Goal: Task Accomplishment & Management: Use online tool/utility

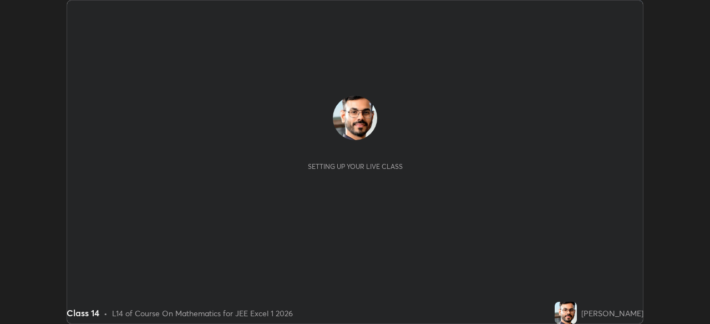
scroll to position [324, 709]
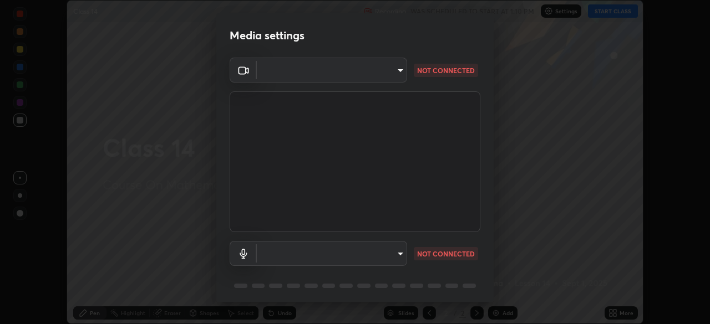
type input "134d1b19bf6860d587459906a7679876aeb3e381516b9be6bb745b9f97a347e3"
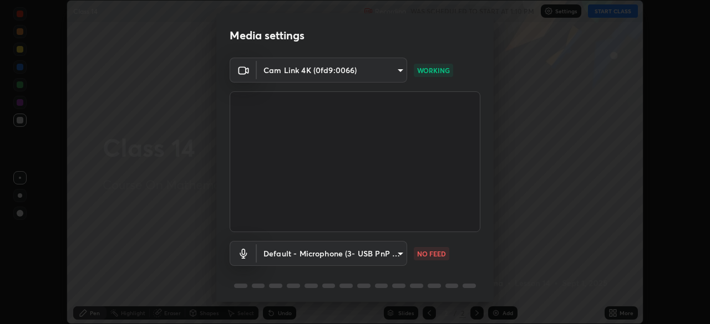
scroll to position [39, 0]
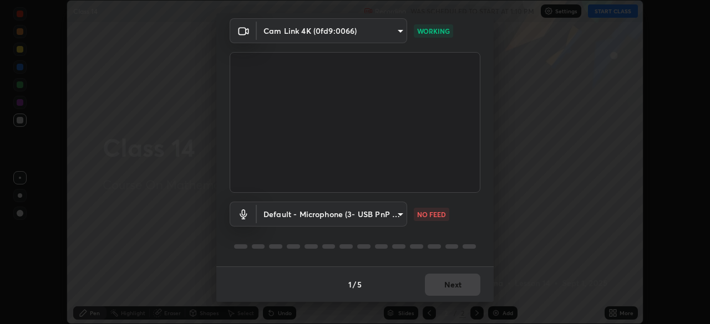
click at [389, 211] on body "Erase all Class 14 Recording WAS SCHEDULED TO START AT 1:10 PM Settings START C…" at bounding box center [355, 162] width 710 height 324
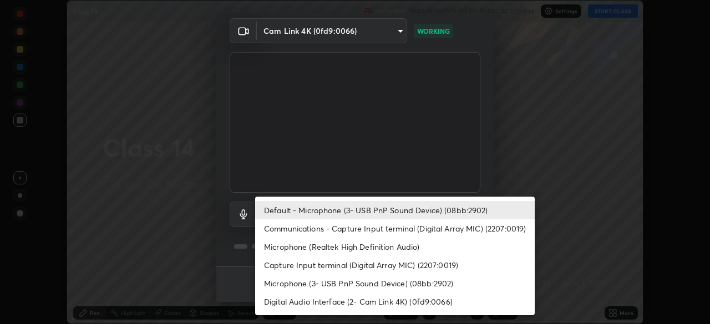
click at [408, 232] on li "Communications - Capture Input terminal (Digital Array MIC) (2207:0019)" at bounding box center [395, 229] width 280 height 18
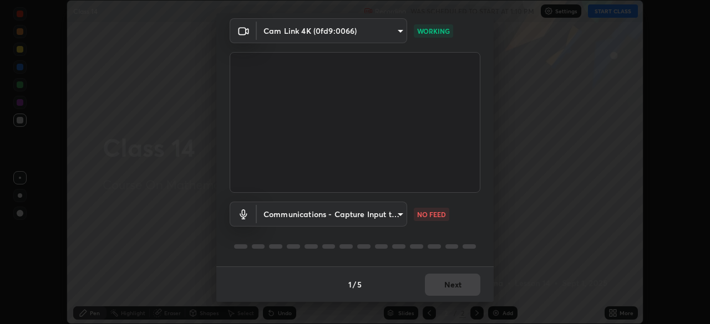
type input "communications"
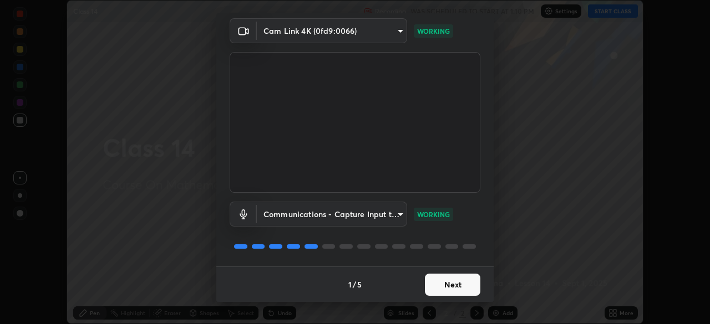
click at [467, 282] on button "Next" at bounding box center [452, 285] width 55 height 22
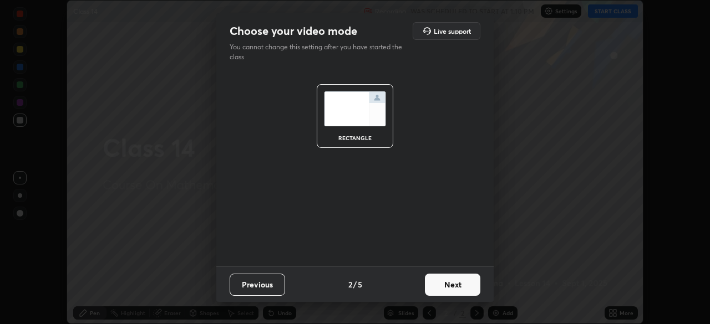
click at [461, 289] on button "Next" at bounding box center [452, 285] width 55 height 22
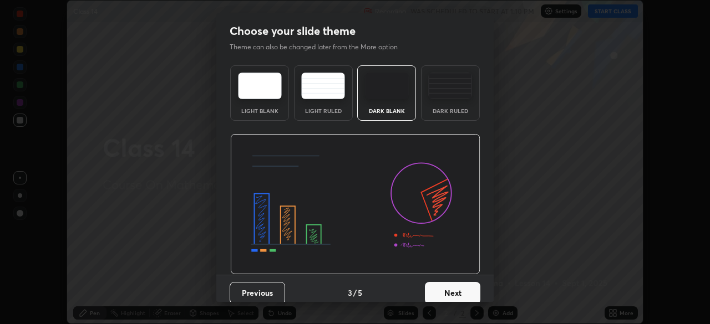
click at [466, 290] on button "Next" at bounding box center [452, 293] width 55 height 22
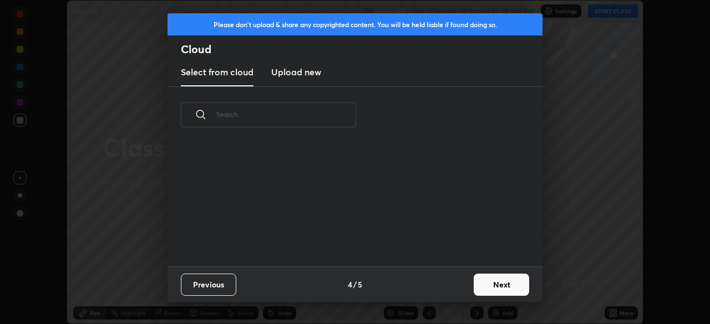
click at [495, 281] on button "Next" at bounding box center [501, 285] width 55 height 22
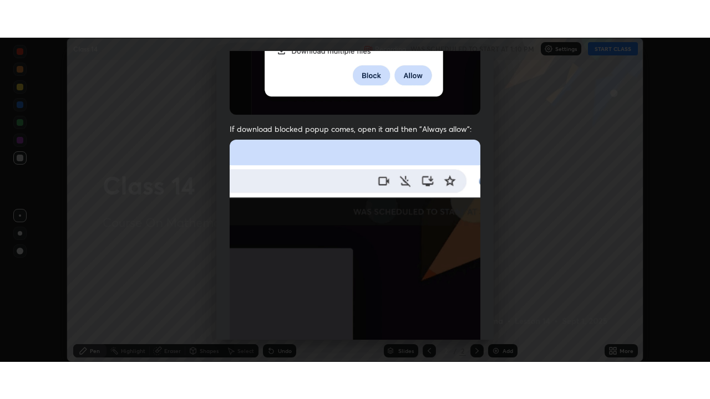
scroll to position [266, 0]
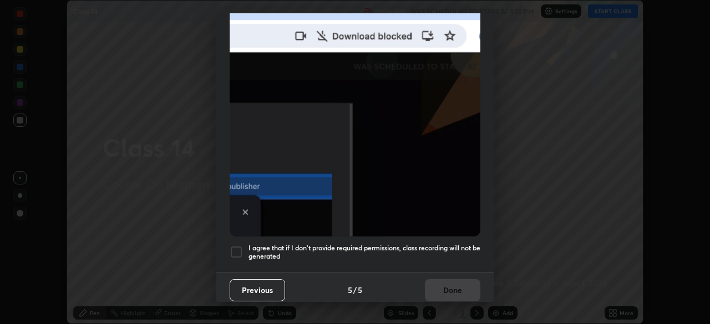
click at [458, 278] on div "Previous 5 / 5 Done" at bounding box center [354, 289] width 277 height 35
click at [450, 246] on h5 "I agree that if I don't provide required permissions, class recording will not …" at bounding box center [364, 252] width 232 height 17
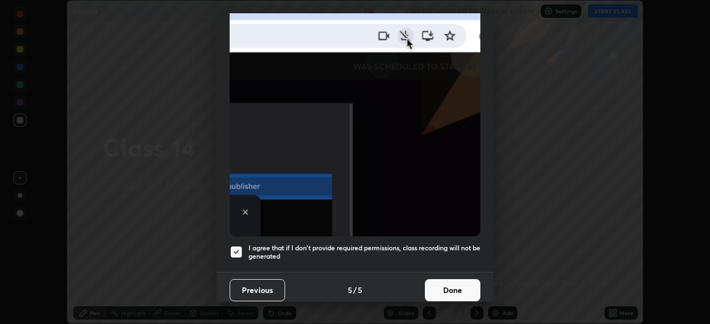
click at [460, 287] on button "Done" at bounding box center [452, 291] width 55 height 22
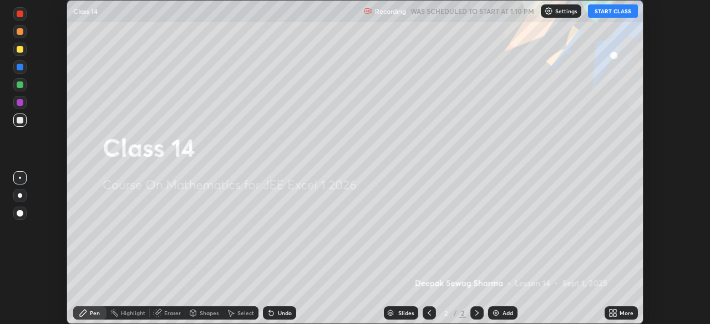
click at [620, 14] on button "START CLASS" at bounding box center [613, 10] width 50 height 13
click at [618, 314] on div "More" at bounding box center [621, 313] width 33 height 13
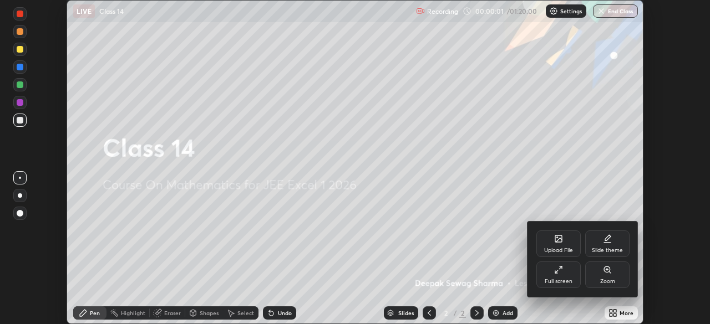
click at [564, 277] on div "Full screen" at bounding box center [558, 275] width 44 height 27
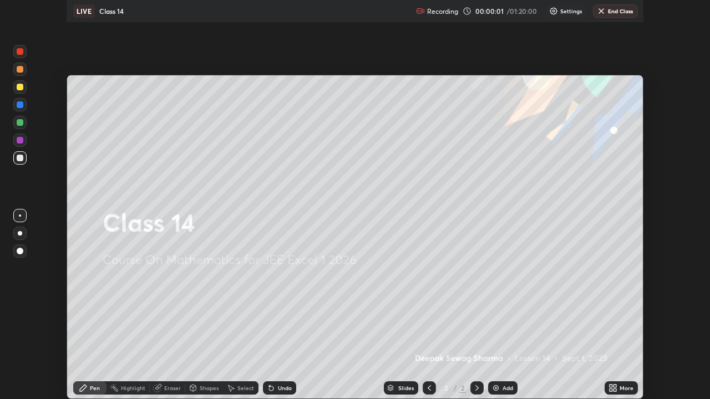
scroll to position [399, 710]
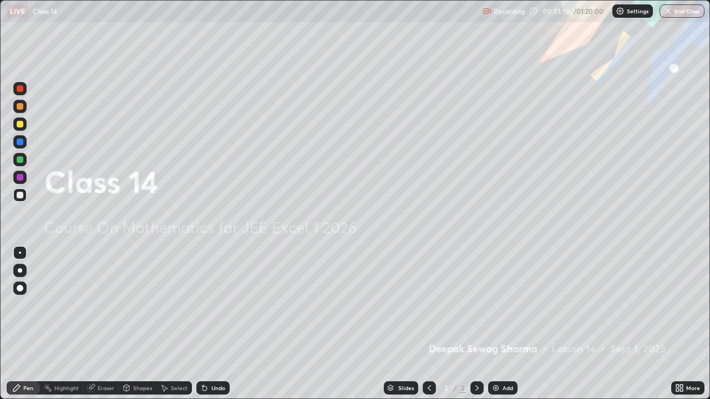
click at [497, 324] on img at bounding box center [495, 388] width 9 height 9
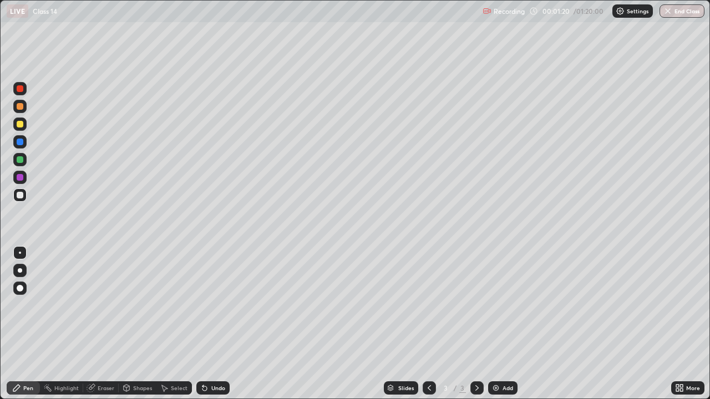
click at [19, 161] on div at bounding box center [20, 159] width 7 height 7
click at [21, 160] on div at bounding box center [20, 159] width 7 height 7
click at [20, 271] on div at bounding box center [20, 270] width 4 height 4
click at [19, 201] on div at bounding box center [19, 195] width 13 height 13
click at [135, 324] on div "Shapes" at bounding box center [138, 388] width 38 height 13
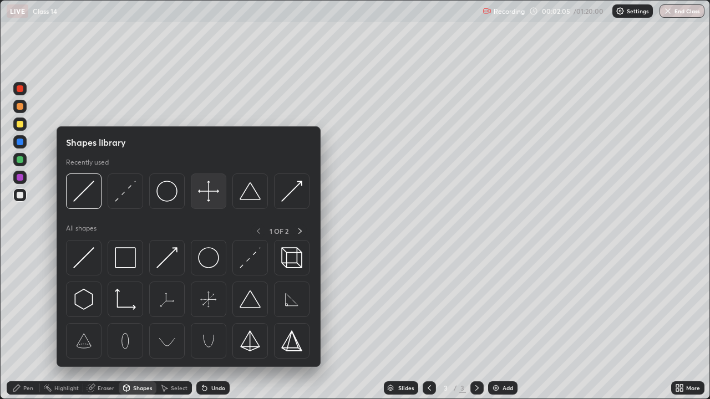
click at [216, 193] on img at bounding box center [208, 191] width 21 height 21
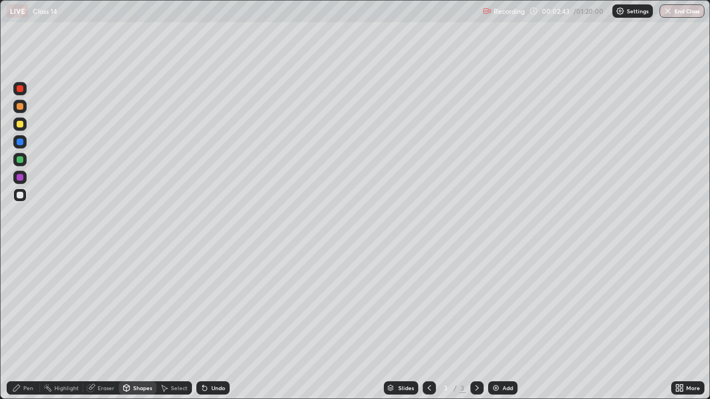
click at [21, 324] on icon at bounding box center [16, 388] width 9 height 9
click at [17, 123] on div at bounding box center [20, 124] width 7 height 7
click at [17, 142] on div at bounding box center [20, 142] width 7 height 7
click at [20, 158] on div at bounding box center [20, 159] width 7 height 7
click at [21, 253] on div at bounding box center [20, 253] width 2 height 2
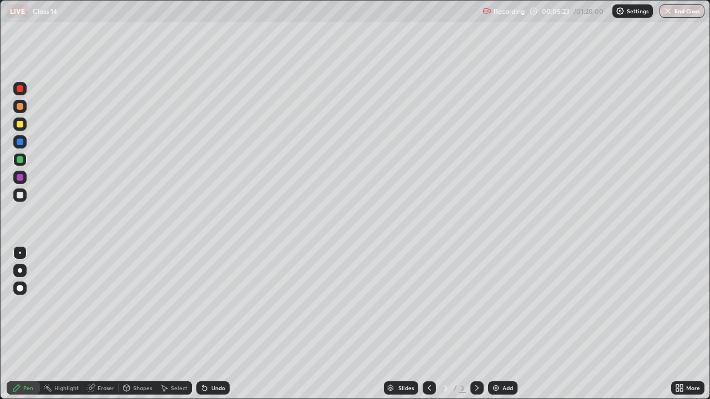
click at [17, 178] on div at bounding box center [20, 177] width 7 height 7
click at [17, 125] on div at bounding box center [20, 124] width 7 height 7
click at [18, 105] on div at bounding box center [20, 106] width 7 height 7
click at [23, 197] on div at bounding box center [19, 195] width 13 height 13
click at [207, 324] on div "Undo" at bounding box center [212, 388] width 33 height 13
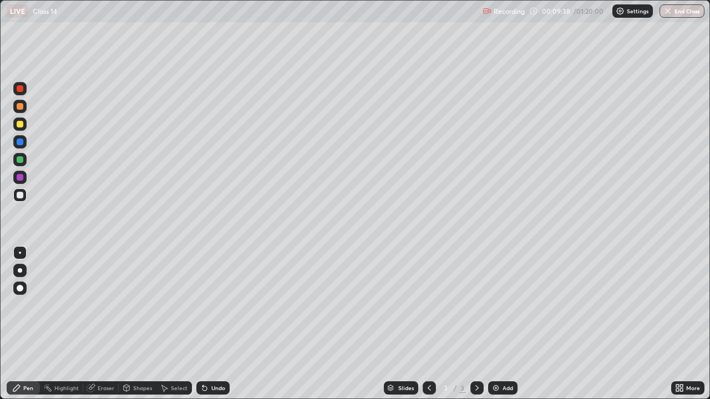
click at [207, 324] on div "Undo" at bounding box center [212, 388] width 33 height 13
click at [208, 324] on div "Undo" at bounding box center [212, 388] width 33 height 13
click at [207, 324] on div "Undo" at bounding box center [212, 388] width 33 height 13
click at [211, 324] on div "Undo" at bounding box center [218, 388] width 14 height 6
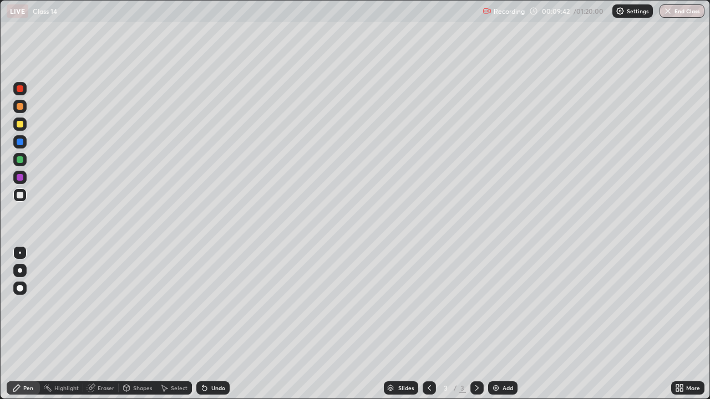
click at [496, 324] on img at bounding box center [495, 388] width 9 height 9
click at [216, 324] on div "Undo" at bounding box center [212, 388] width 33 height 13
click at [428, 324] on icon at bounding box center [429, 388] width 3 height 6
click at [20, 142] on div at bounding box center [20, 142] width 7 height 7
click at [135, 324] on div "Shapes" at bounding box center [142, 388] width 19 height 6
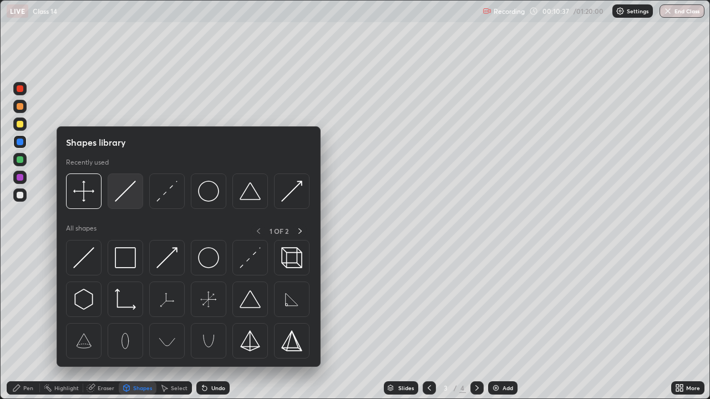
click at [127, 197] on img at bounding box center [125, 191] width 21 height 21
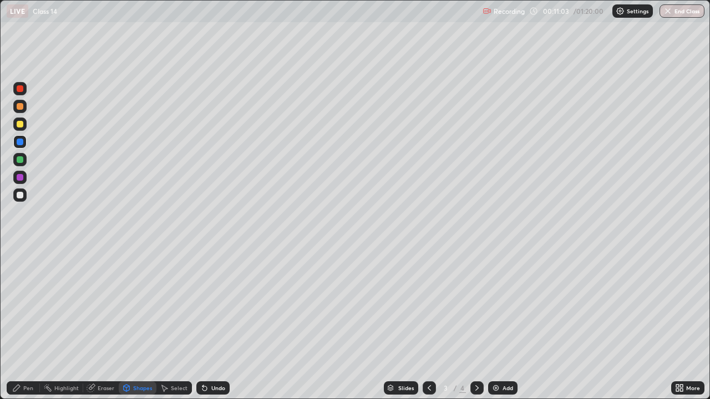
click at [23, 324] on div "Pen" at bounding box center [23, 388] width 33 height 13
click at [20, 107] on div at bounding box center [20, 106] width 7 height 7
click at [475, 324] on icon at bounding box center [477, 388] width 9 height 9
click at [216, 324] on div "Undo" at bounding box center [218, 388] width 14 height 6
click at [428, 324] on icon at bounding box center [429, 388] width 9 height 9
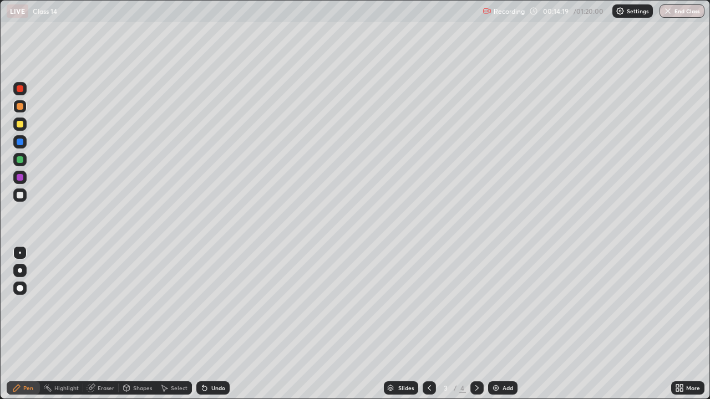
click at [475, 324] on icon at bounding box center [476, 388] width 3 height 6
click at [426, 324] on icon at bounding box center [429, 388] width 9 height 9
click at [476, 324] on icon at bounding box center [477, 388] width 9 height 9
click at [497, 324] on img at bounding box center [495, 388] width 9 height 9
click at [21, 163] on div at bounding box center [20, 159] width 7 height 7
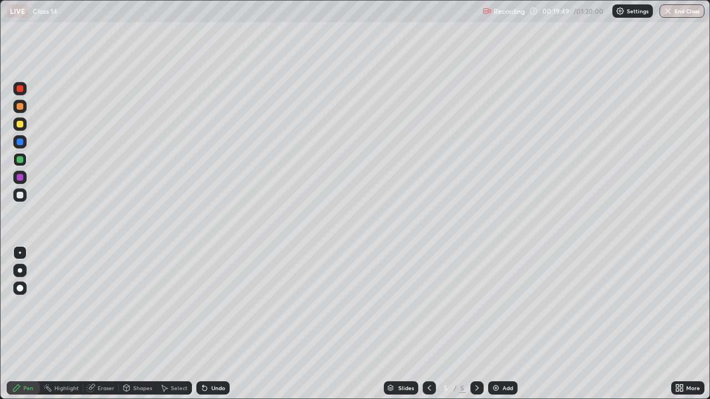
click at [21, 196] on div at bounding box center [20, 195] width 7 height 7
click at [132, 324] on div "Shapes" at bounding box center [138, 388] width 38 height 13
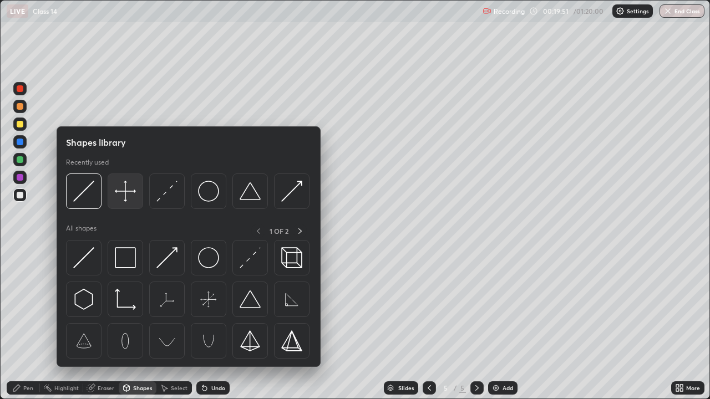
click at [124, 198] on img at bounding box center [125, 191] width 21 height 21
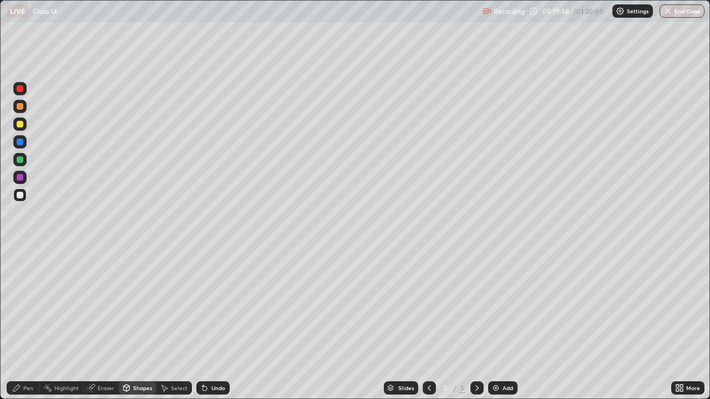
click at [21, 324] on icon at bounding box center [16, 388] width 9 height 9
click at [18, 126] on div at bounding box center [20, 124] width 7 height 7
click at [99, 324] on div "Eraser" at bounding box center [106, 388] width 17 height 6
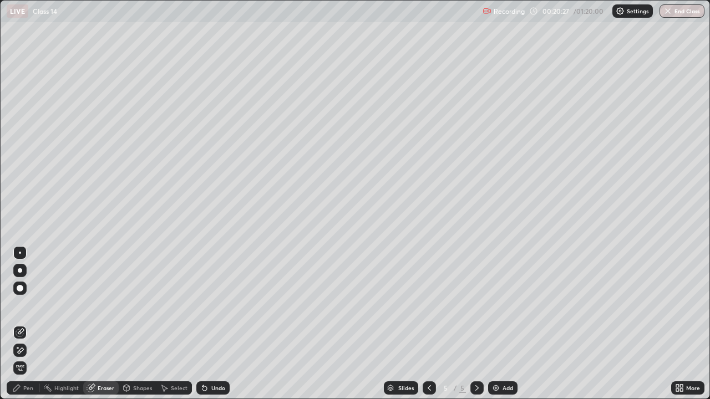
click at [21, 324] on icon at bounding box center [16, 388] width 9 height 9
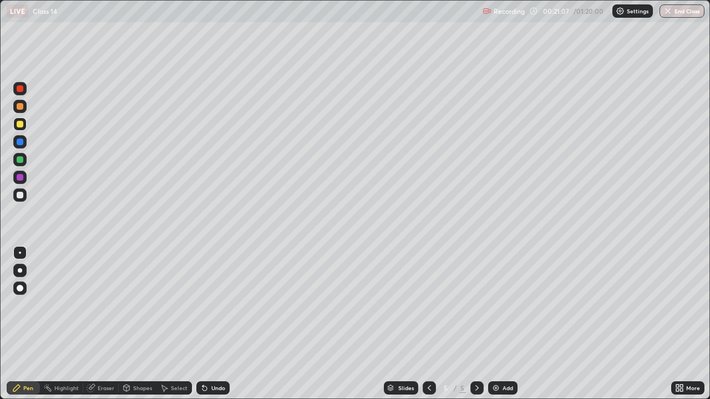
click at [18, 160] on div at bounding box center [20, 159] width 7 height 7
click at [28, 324] on div "Pen" at bounding box center [28, 388] width 10 height 6
click at [20, 176] on div at bounding box center [20, 177] width 7 height 7
click at [18, 196] on div at bounding box center [20, 195] width 7 height 7
click at [208, 324] on div "Undo" at bounding box center [212, 388] width 33 height 13
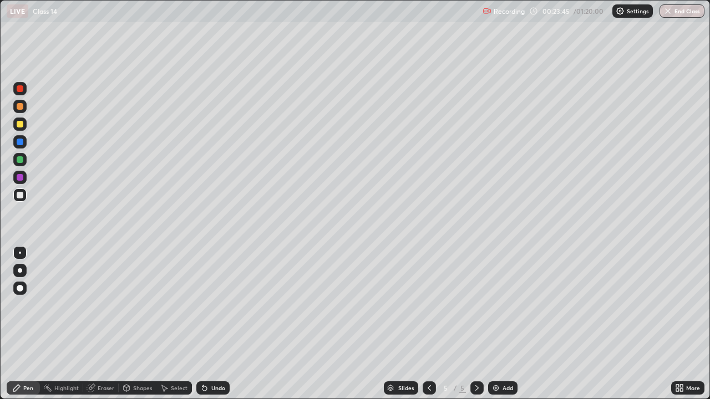
click at [18, 177] on div at bounding box center [20, 177] width 7 height 7
click at [495, 324] on img at bounding box center [495, 388] width 9 height 9
click at [18, 124] on div at bounding box center [20, 124] width 7 height 7
click at [213, 324] on div "Undo" at bounding box center [218, 388] width 14 height 6
click at [212, 324] on div "Undo" at bounding box center [218, 388] width 14 height 6
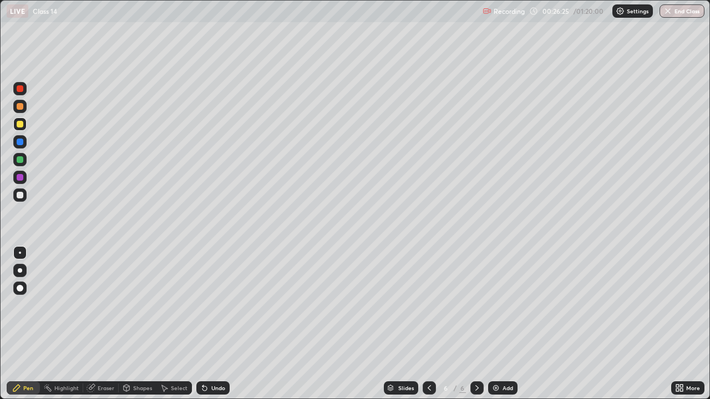
click at [427, 324] on icon at bounding box center [429, 388] width 9 height 9
click at [21, 196] on div at bounding box center [20, 195] width 7 height 7
click at [19, 141] on div at bounding box center [20, 142] width 7 height 7
click at [130, 324] on icon at bounding box center [126, 388] width 9 height 9
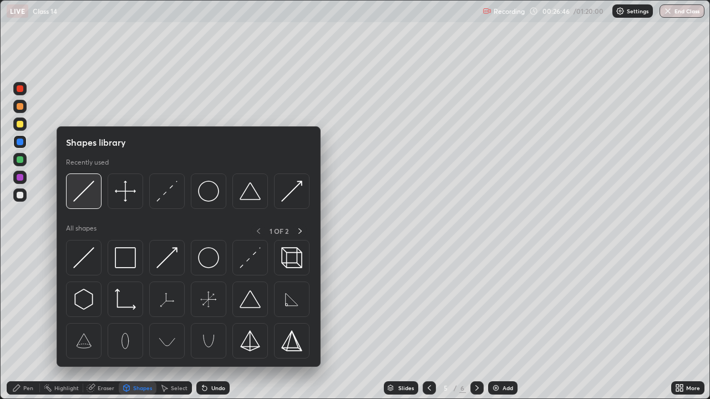
click at [88, 194] on img at bounding box center [83, 191] width 21 height 21
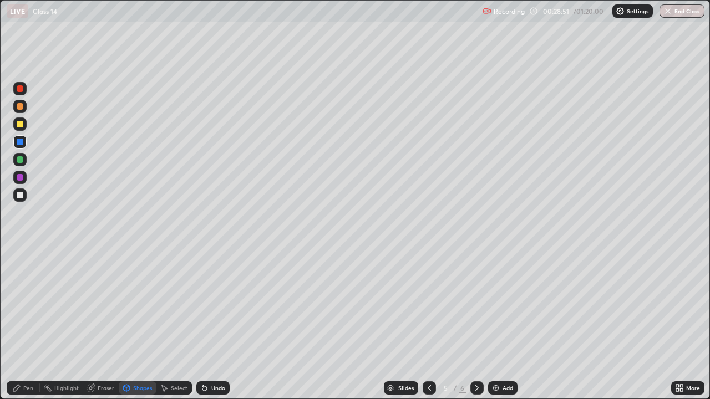
click at [476, 324] on icon at bounding box center [477, 388] width 9 height 9
click at [19, 124] on div at bounding box center [20, 124] width 7 height 7
click at [217, 324] on div "Undo" at bounding box center [218, 388] width 14 height 6
click at [22, 324] on div "Pen" at bounding box center [23, 388] width 33 height 13
click at [427, 324] on icon at bounding box center [429, 388] width 9 height 9
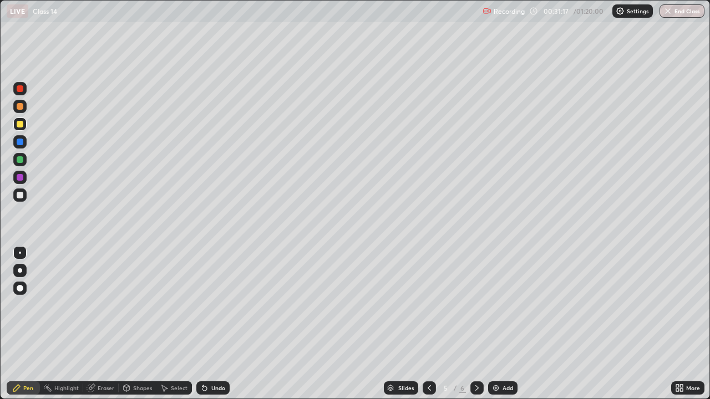
click at [476, 324] on icon at bounding box center [477, 388] width 9 height 9
click at [429, 324] on icon at bounding box center [429, 388] width 9 height 9
click at [474, 324] on icon at bounding box center [477, 388] width 9 height 9
click at [500, 324] on div "Add" at bounding box center [502, 388] width 29 height 13
click at [21, 163] on div at bounding box center [20, 159] width 7 height 7
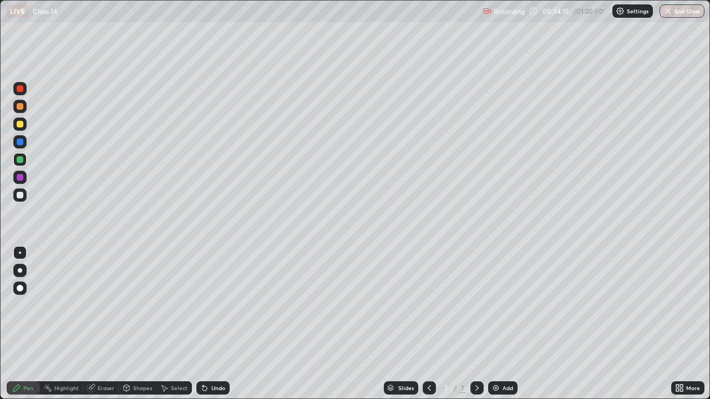
click at [21, 195] on div at bounding box center [20, 195] width 7 height 7
click at [136, 324] on div "Shapes" at bounding box center [142, 388] width 19 height 6
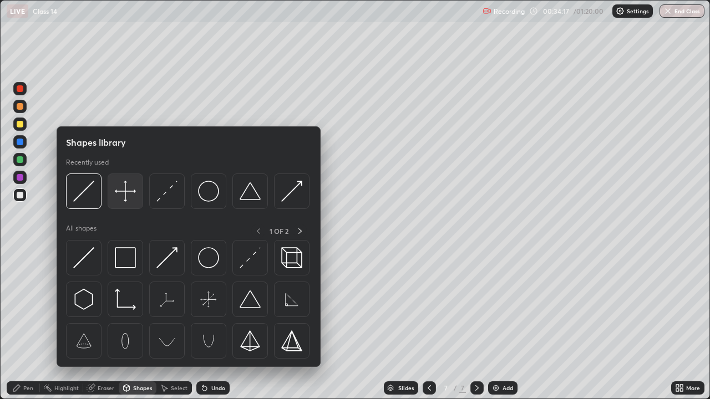
click at [122, 192] on img at bounding box center [125, 191] width 21 height 21
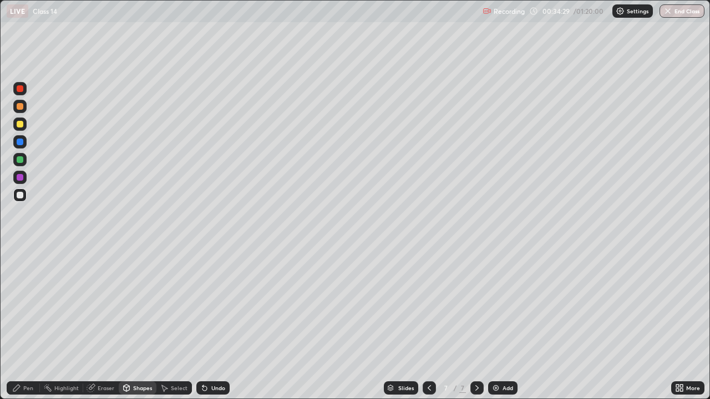
click at [17, 123] on div at bounding box center [20, 124] width 7 height 7
click at [211, 324] on div "Undo" at bounding box center [218, 388] width 14 height 6
click at [18, 324] on icon at bounding box center [16, 388] width 7 height 7
click at [19, 124] on div at bounding box center [20, 124] width 7 height 7
click at [22, 180] on div at bounding box center [20, 177] width 7 height 7
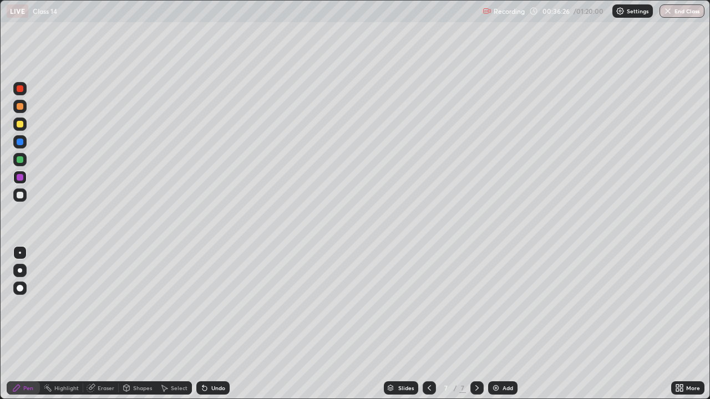
click at [14, 163] on div at bounding box center [19, 159] width 13 height 13
click at [177, 324] on div "Select" at bounding box center [179, 388] width 17 height 6
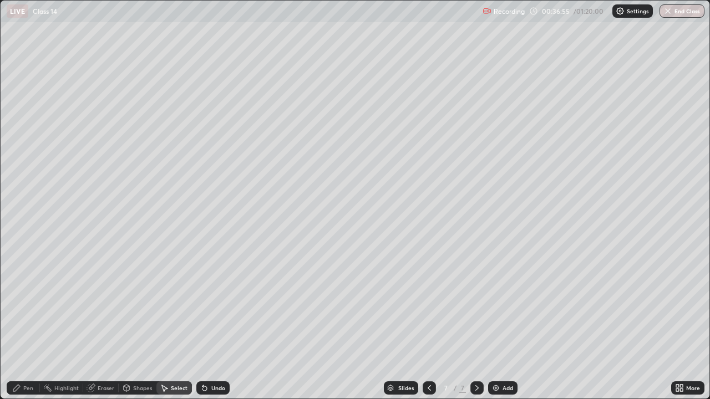
click at [209, 324] on div "Undo" at bounding box center [212, 388] width 33 height 13
click at [19, 324] on icon at bounding box center [16, 388] width 9 height 9
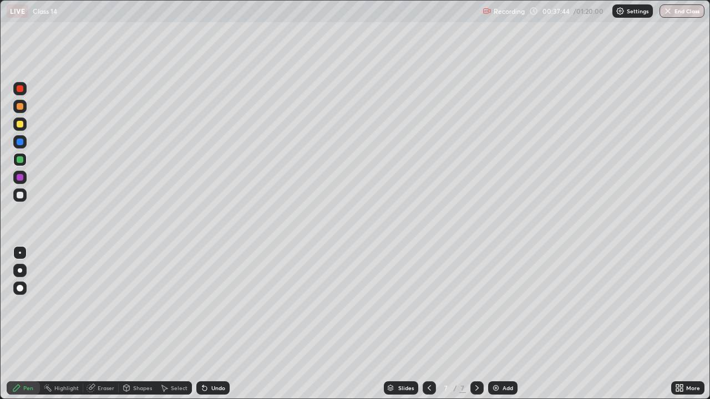
click at [494, 324] on img at bounding box center [495, 388] width 9 height 9
click at [23, 126] on div at bounding box center [20, 124] width 7 height 7
click at [19, 324] on icon at bounding box center [16, 388] width 9 height 9
click at [426, 324] on icon at bounding box center [429, 388] width 9 height 9
click at [18, 143] on div at bounding box center [20, 142] width 7 height 7
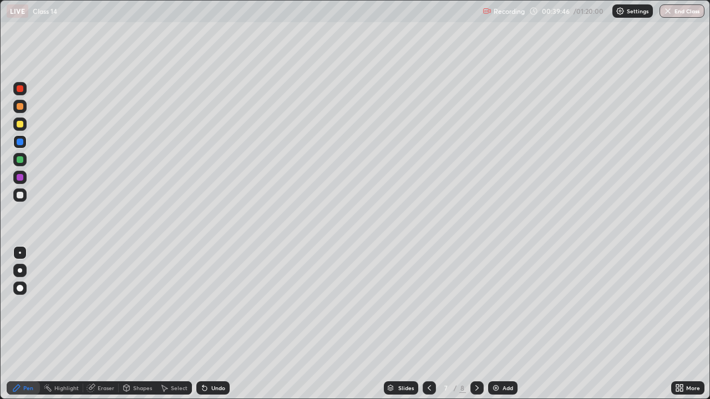
click at [475, 324] on icon at bounding box center [477, 388] width 9 height 9
click at [429, 324] on icon at bounding box center [429, 388] width 9 height 9
click at [476, 324] on icon at bounding box center [476, 388] width 3 height 6
click at [503, 324] on div "Add" at bounding box center [508, 388] width 11 height 6
click at [23, 163] on div at bounding box center [19, 159] width 13 height 13
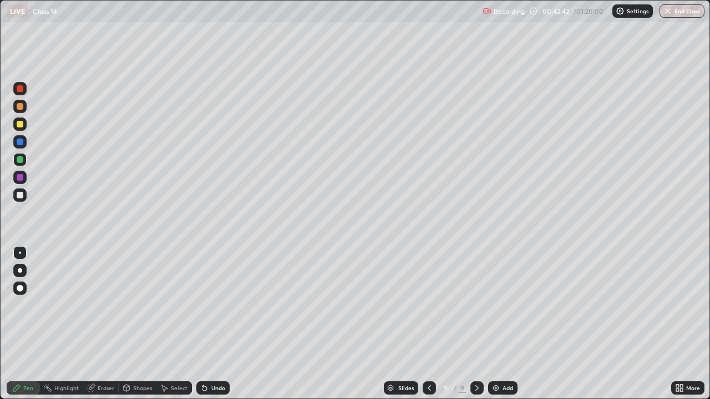
click at [428, 324] on icon at bounding box center [429, 388] width 9 height 9
click at [476, 324] on icon at bounding box center [477, 388] width 9 height 9
click at [20, 159] on div at bounding box center [20, 159] width 7 height 7
click at [431, 324] on icon at bounding box center [429, 388] width 9 height 9
click at [428, 324] on icon at bounding box center [429, 388] width 9 height 9
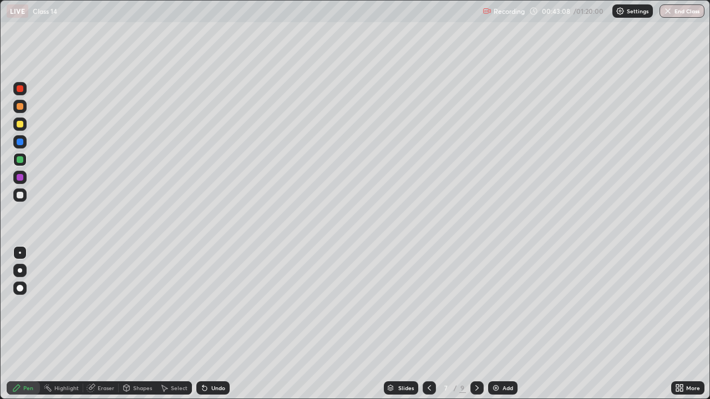
click at [475, 324] on icon at bounding box center [476, 388] width 3 height 6
click at [474, 324] on icon at bounding box center [477, 388] width 9 height 9
click at [19, 272] on div at bounding box center [20, 270] width 4 height 4
click at [18, 195] on div at bounding box center [20, 195] width 7 height 7
click at [133, 324] on div "Shapes" at bounding box center [142, 388] width 19 height 6
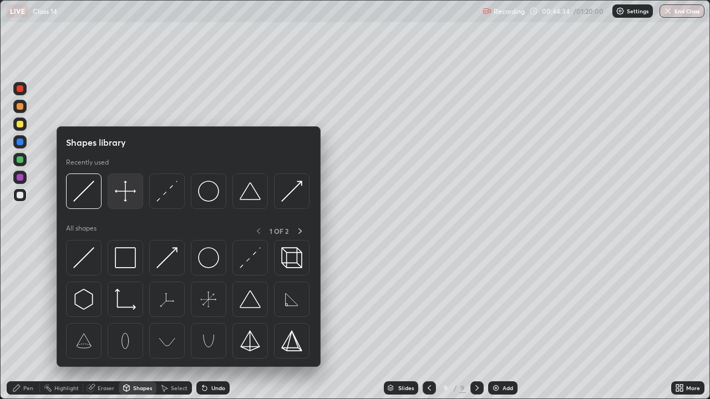
click at [128, 191] on img at bounding box center [125, 191] width 21 height 21
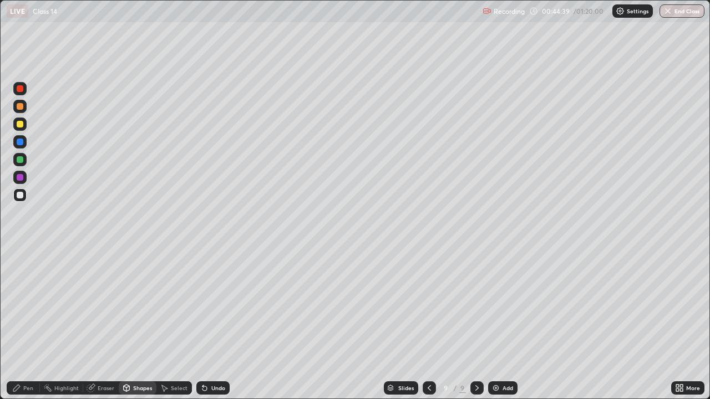
click at [17, 124] on div at bounding box center [20, 124] width 7 height 7
click at [26, 324] on div "Pen" at bounding box center [28, 388] width 10 height 6
click at [21, 179] on div at bounding box center [20, 177] width 7 height 7
click at [18, 123] on div at bounding box center [20, 124] width 7 height 7
click at [18, 159] on div at bounding box center [20, 159] width 7 height 7
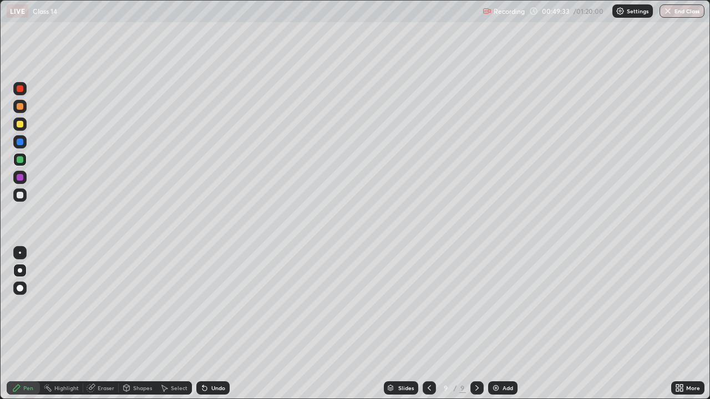
click at [476, 324] on icon at bounding box center [477, 388] width 9 height 9
click at [499, 324] on img at bounding box center [495, 388] width 9 height 9
click at [19, 161] on div at bounding box center [20, 159] width 7 height 7
click at [23, 125] on div at bounding box center [20, 124] width 7 height 7
click at [496, 324] on img at bounding box center [495, 388] width 9 height 9
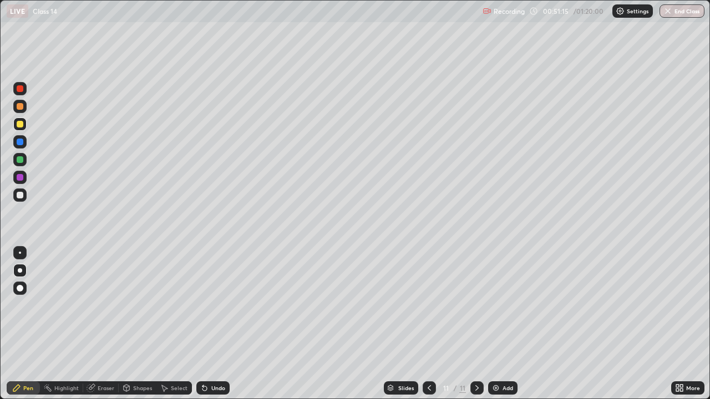
click at [21, 124] on div at bounding box center [20, 124] width 7 height 7
click at [18, 195] on div at bounding box center [20, 195] width 7 height 7
click at [476, 324] on icon at bounding box center [477, 388] width 9 height 9
click at [499, 324] on img at bounding box center [495, 388] width 9 height 9
click at [20, 123] on div at bounding box center [20, 124] width 7 height 7
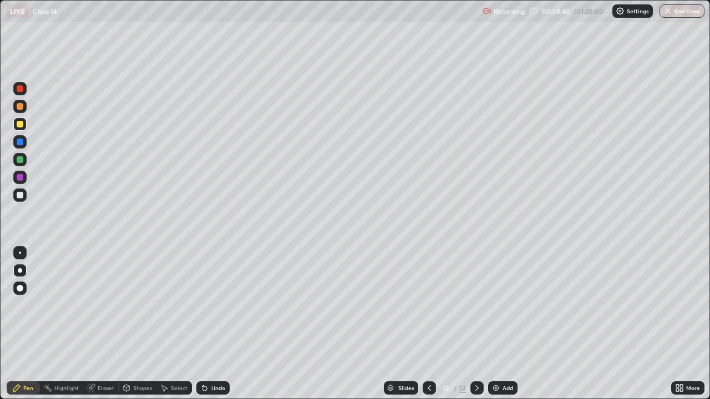
click at [21, 194] on div at bounding box center [20, 195] width 7 height 7
click at [19, 198] on div at bounding box center [20, 195] width 7 height 7
click at [478, 324] on icon at bounding box center [477, 388] width 9 height 9
click at [495, 324] on img at bounding box center [495, 388] width 9 height 9
click at [23, 125] on div at bounding box center [20, 124] width 7 height 7
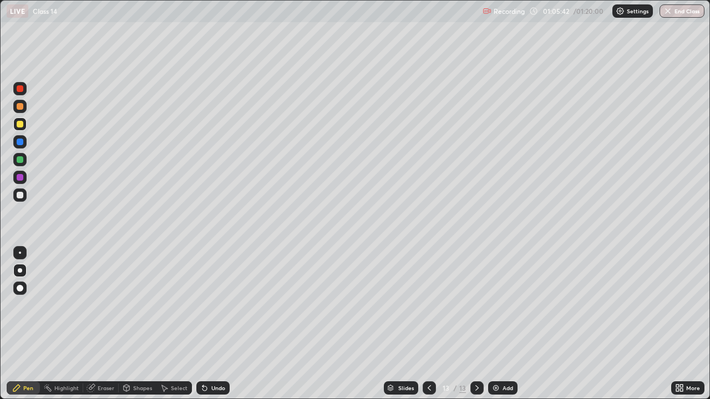
click at [21, 198] on div at bounding box center [20, 195] width 7 height 7
click at [19, 181] on div at bounding box center [19, 177] width 13 height 13
click at [21, 194] on div at bounding box center [20, 195] width 7 height 7
click at [20, 126] on div at bounding box center [20, 124] width 7 height 7
click at [499, 324] on div "Add" at bounding box center [502, 388] width 29 height 13
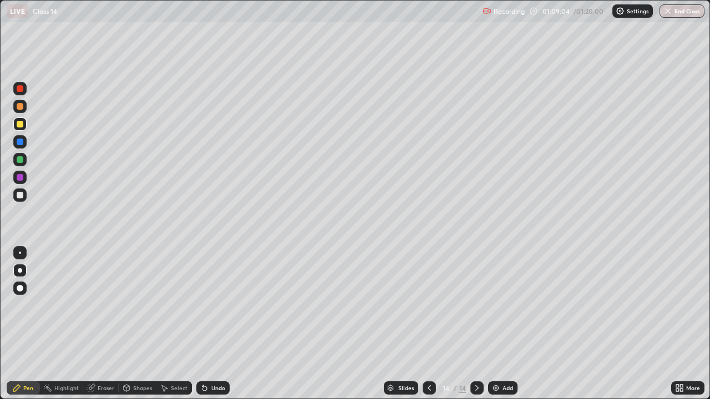
click at [205, 324] on icon at bounding box center [204, 388] width 9 height 9
click at [209, 324] on div "Undo" at bounding box center [212, 388] width 33 height 13
click at [430, 324] on icon at bounding box center [429, 388] width 9 height 9
click at [476, 324] on icon at bounding box center [477, 388] width 9 height 9
click at [429, 324] on icon at bounding box center [429, 388] width 9 height 9
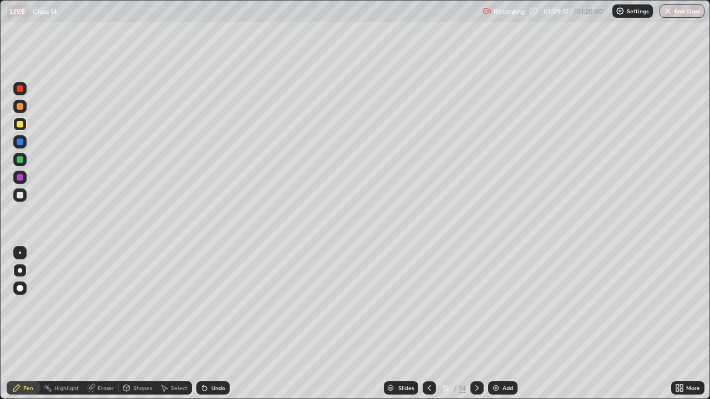
click at [474, 324] on icon at bounding box center [477, 388] width 9 height 9
click at [430, 324] on div at bounding box center [429, 388] width 13 height 13
click at [476, 324] on icon at bounding box center [477, 388] width 9 height 9
click at [428, 324] on icon at bounding box center [429, 388] width 9 height 9
click at [476, 324] on icon at bounding box center [477, 388] width 9 height 9
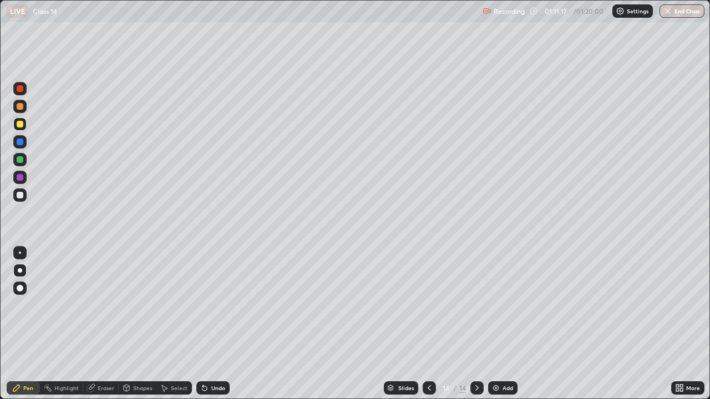
click at [432, 324] on div at bounding box center [429, 388] width 13 height 13
click at [477, 324] on icon at bounding box center [477, 388] width 9 height 9
click at [429, 324] on icon at bounding box center [429, 388] width 9 height 9
click at [475, 324] on icon at bounding box center [477, 388] width 9 height 9
click at [679, 11] on button "End Class" at bounding box center [683, 10] width 44 height 13
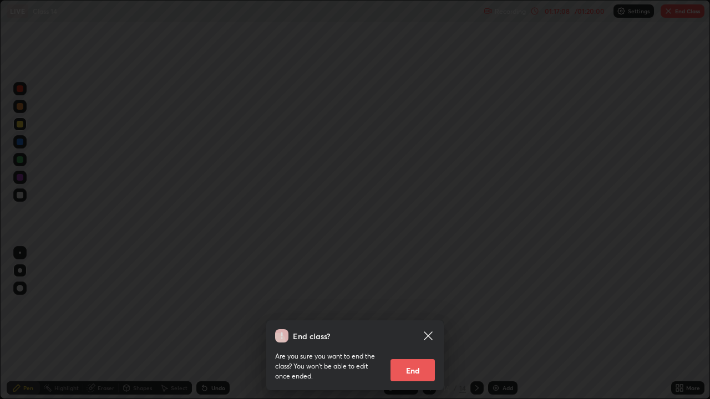
click at [416, 324] on button "End" at bounding box center [412, 370] width 44 height 22
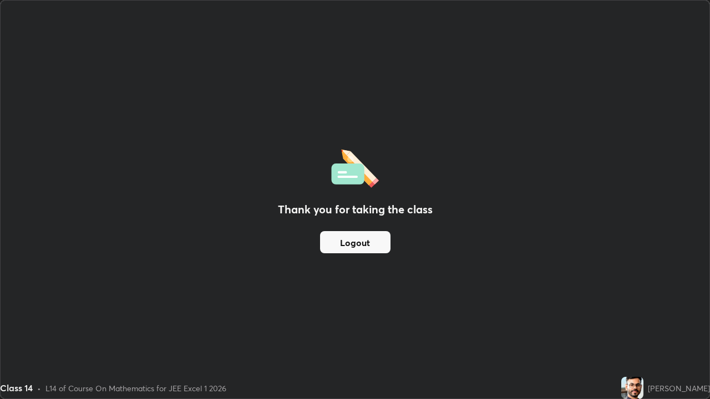
click at [375, 242] on button "Logout" at bounding box center [355, 242] width 70 height 22
